Goal: Task Accomplishment & Management: Manage account settings

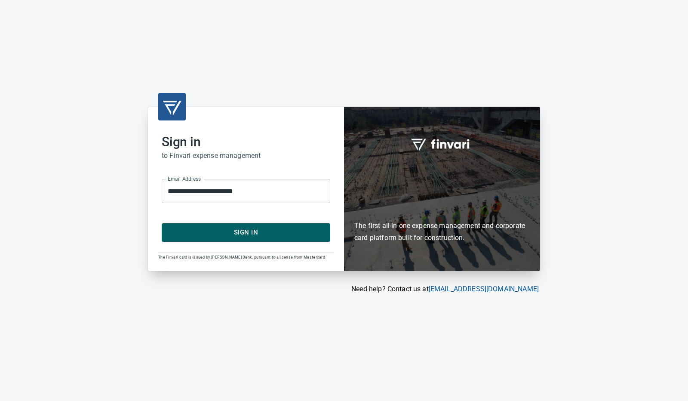
click at [272, 236] on span "Sign In" at bounding box center [246, 231] width 150 height 11
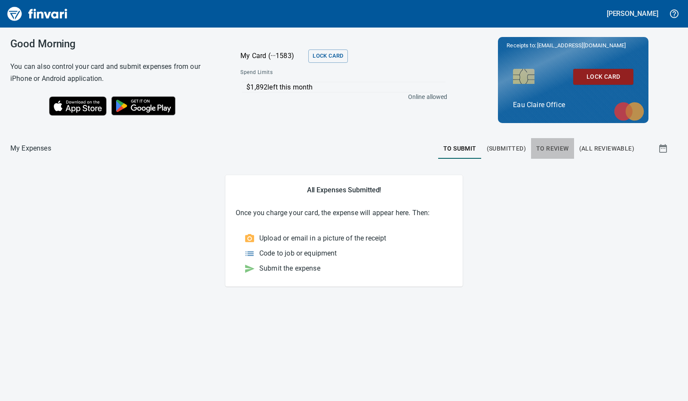
click at [554, 147] on span "To Review" at bounding box center [552, 148] width 33 height 11
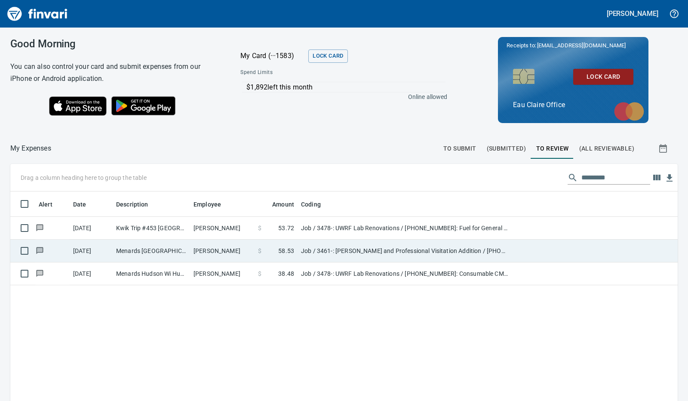
scroll to position [299, 654]
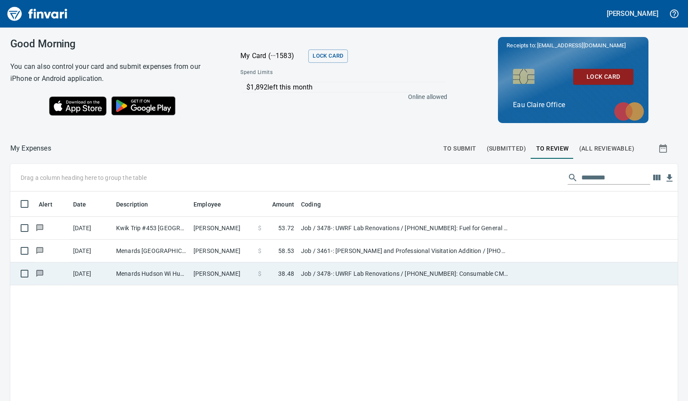
click at [178, 273] on td "Menards Hudson Wi Hudson WI" at bounding box center [151, 273] width 77 height 23
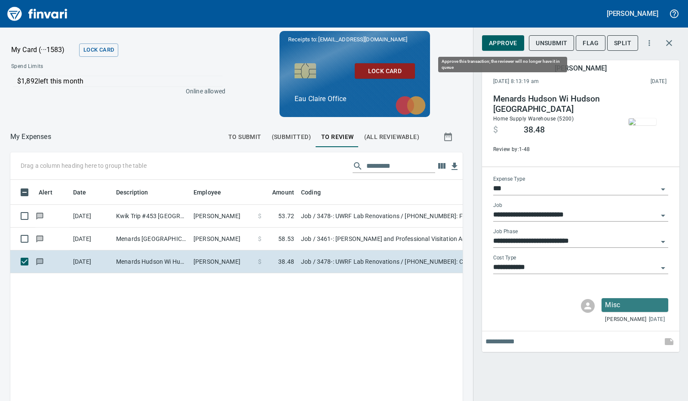
scroll to position [293, 432]
click at [643, 121] on img "button" at bounding box center [642, 121] width 28 height 7
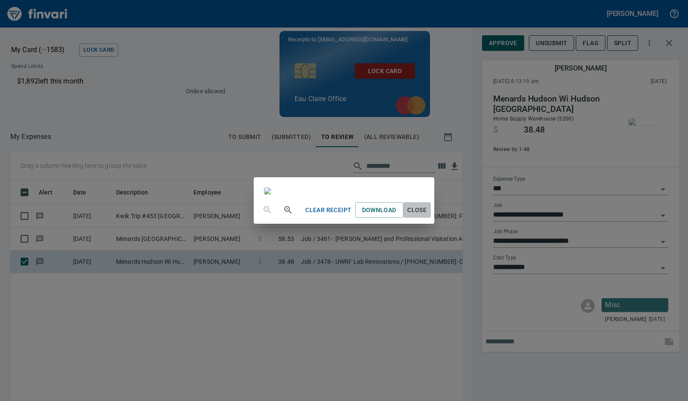
click at [427, 215] on span "Close" at bounding box center [417, 210] width 21 height 11
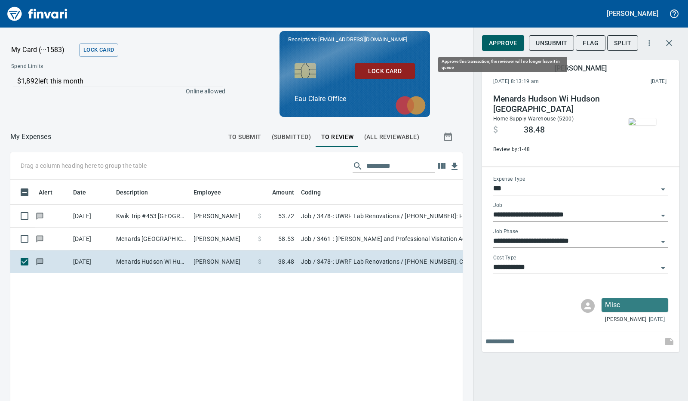
click at [504, 42] on span "Approve" at bounding box center [503, 43] width 28 height 11
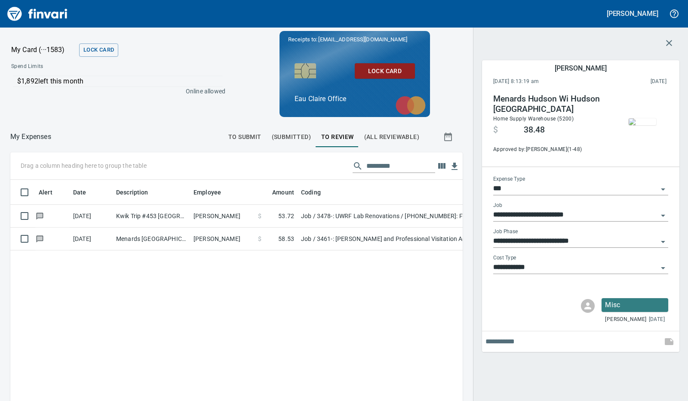
drag, startPoint x: 237, startPoint y: 239, endPoint x: 234, endPoint y: 250, distance: 10.7
click at [236, 239] on td "Ben Wigchers" at bounding box center [222, 238] width 64 height 23
type input "**********"
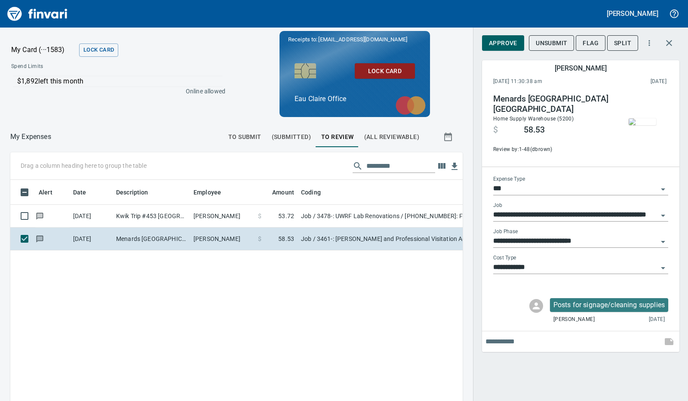
click at [500, 40] on span "Approve" at bounding box center [503, 43] width 28 height 11
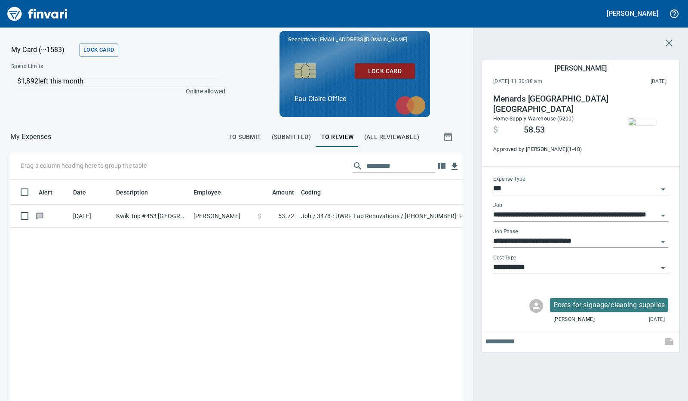
scroll to position [293, 432]
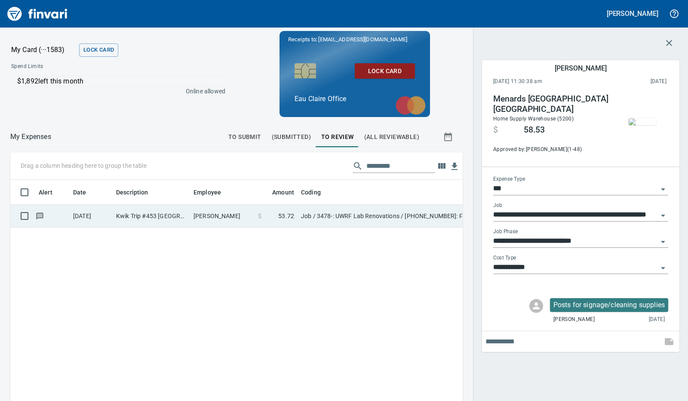
click at [205, 214] on td "Kyle Gilbertson" at bounding box center [222, 216] width 64 height 23
type input "**********"
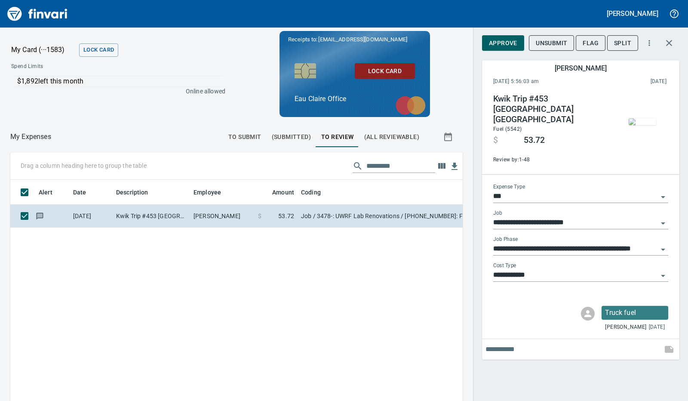
scroll to position [293, 432]
click at [505, 43] on span "Approve" at bounding box center [503, 43] width 28 height 11
